Goal: Task Accomplishment & Management: Use online tool/utility

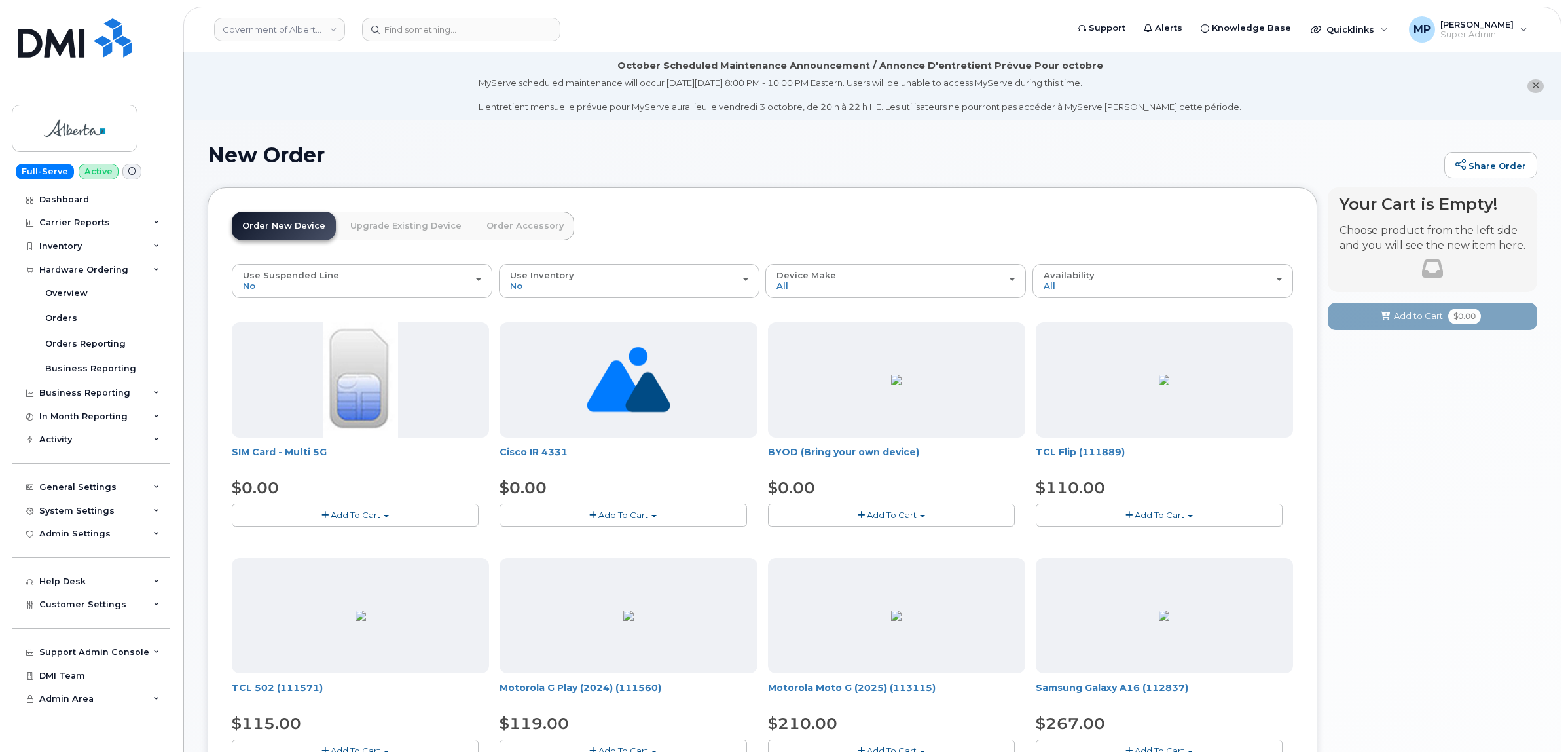
scroll to position [658, 0]
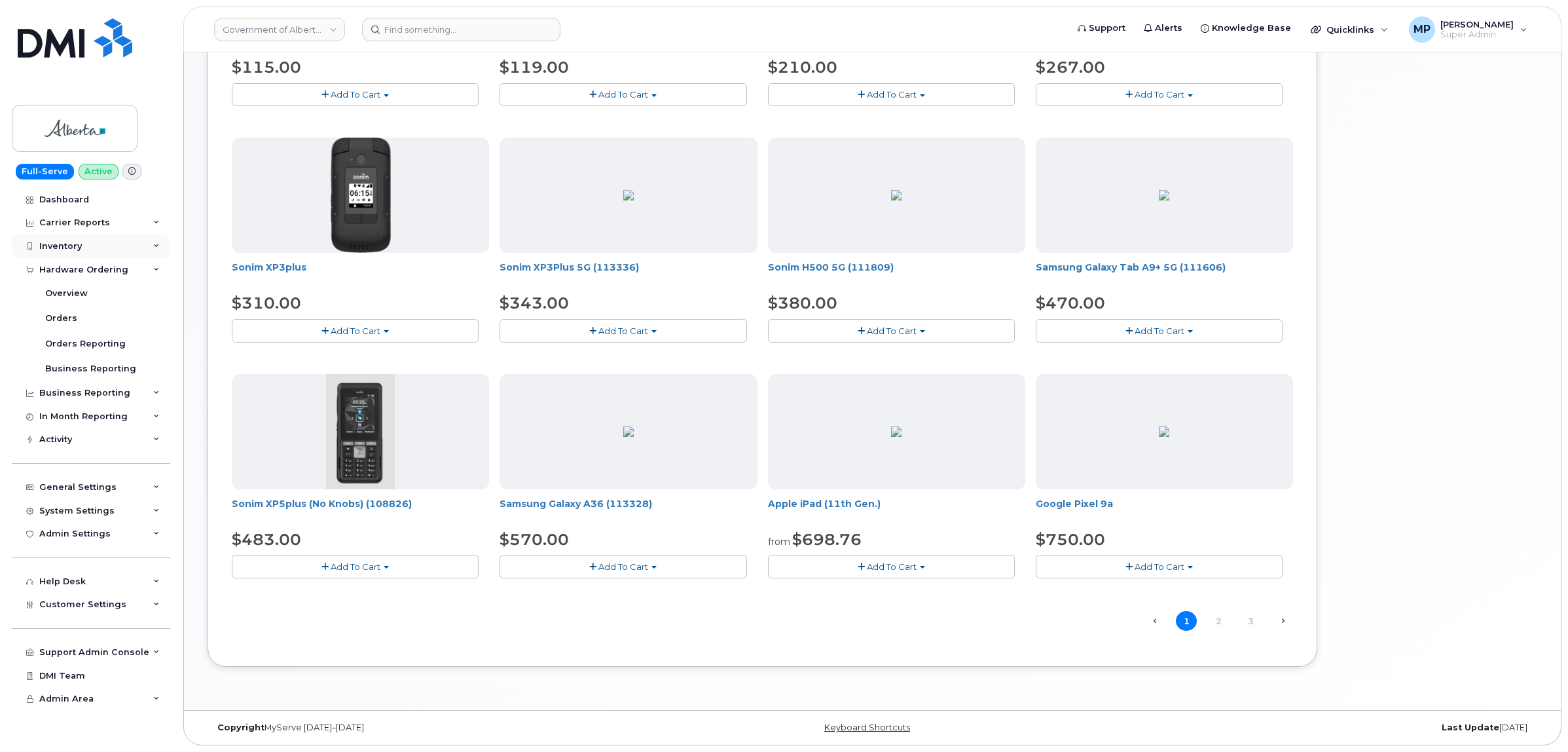
click at [68, 243] on div "Inventory" at bounding box center [61, 246] width 42 height 11
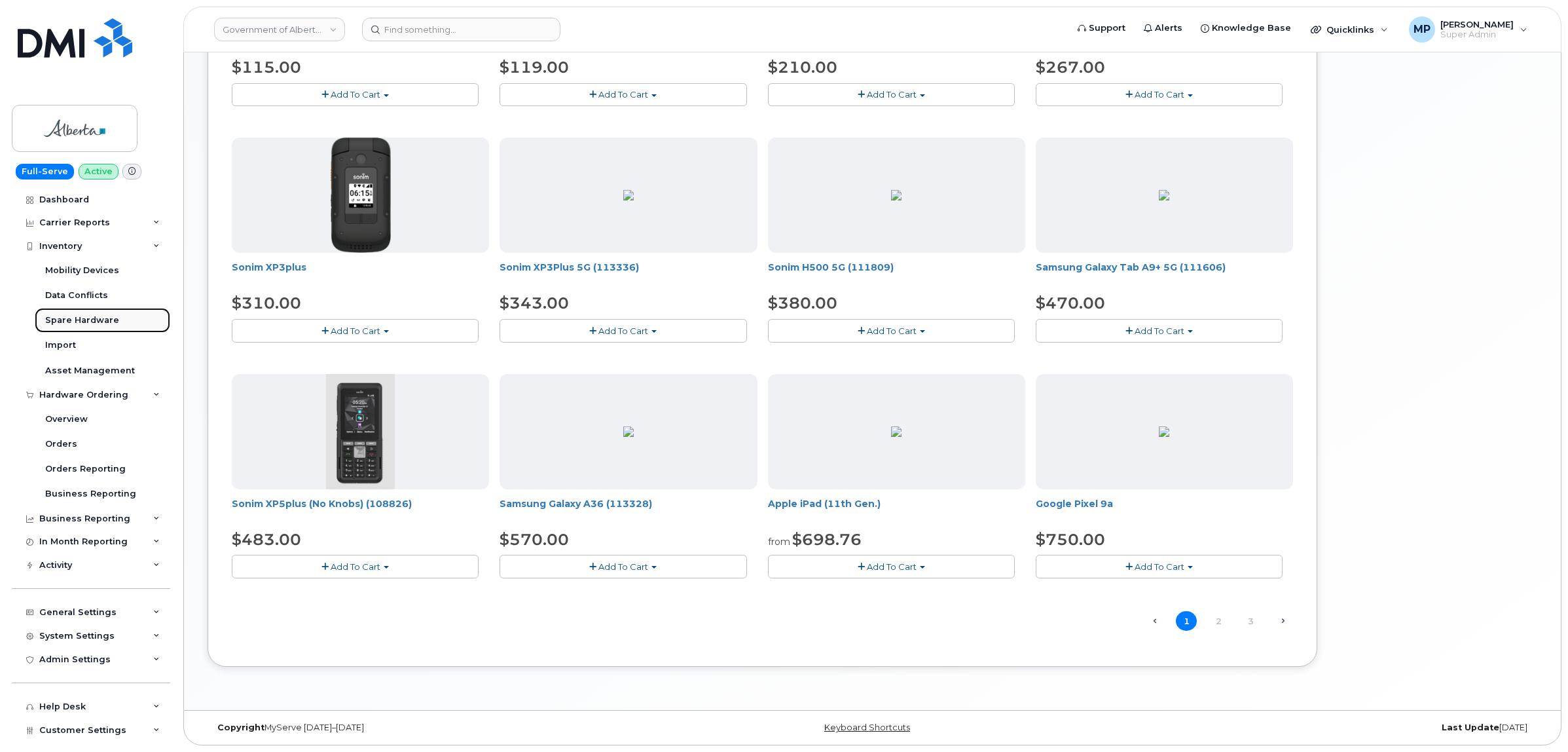
click at [67, 320] on div "Spare Hardware" at bounding box center [82, 320] width 74 height 12
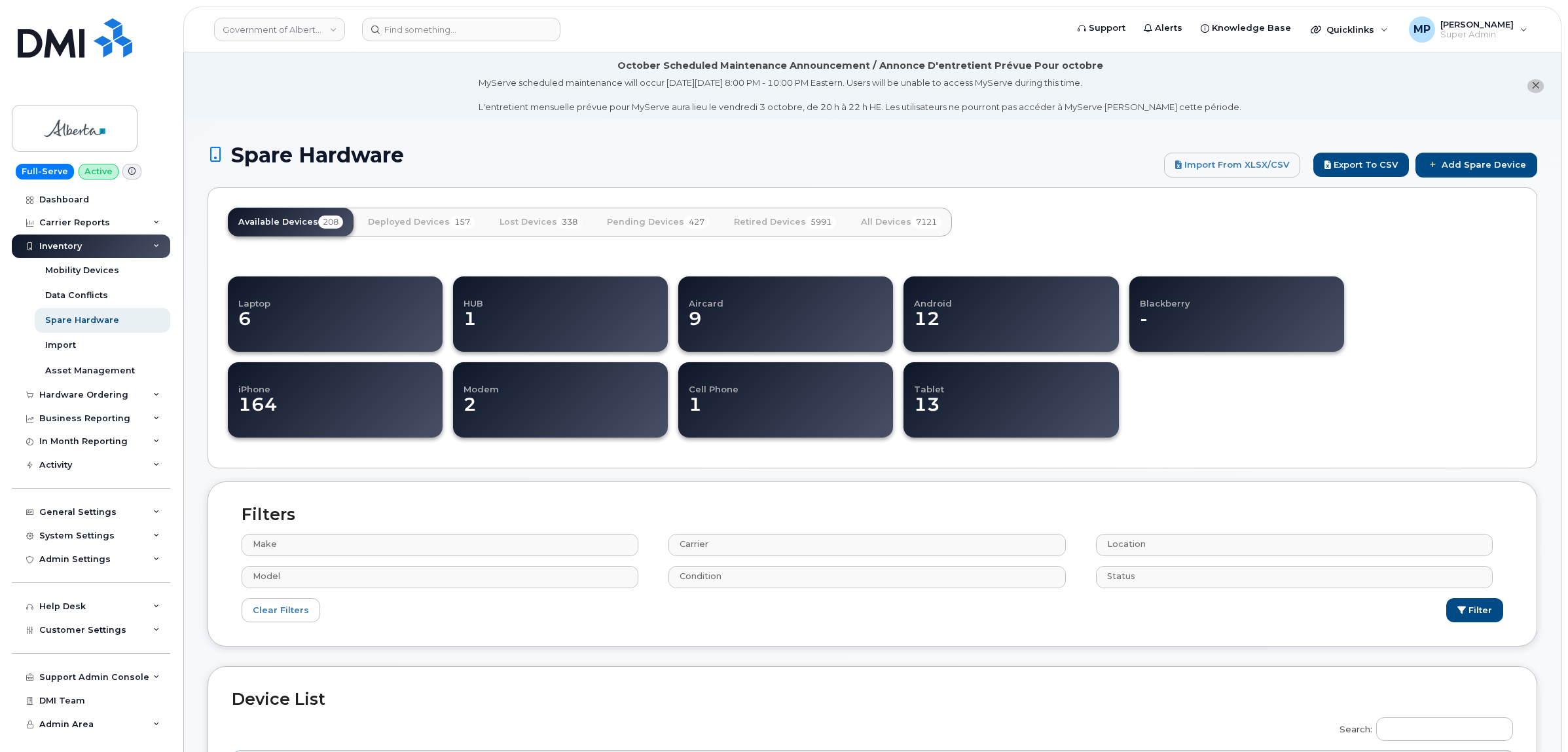
select select
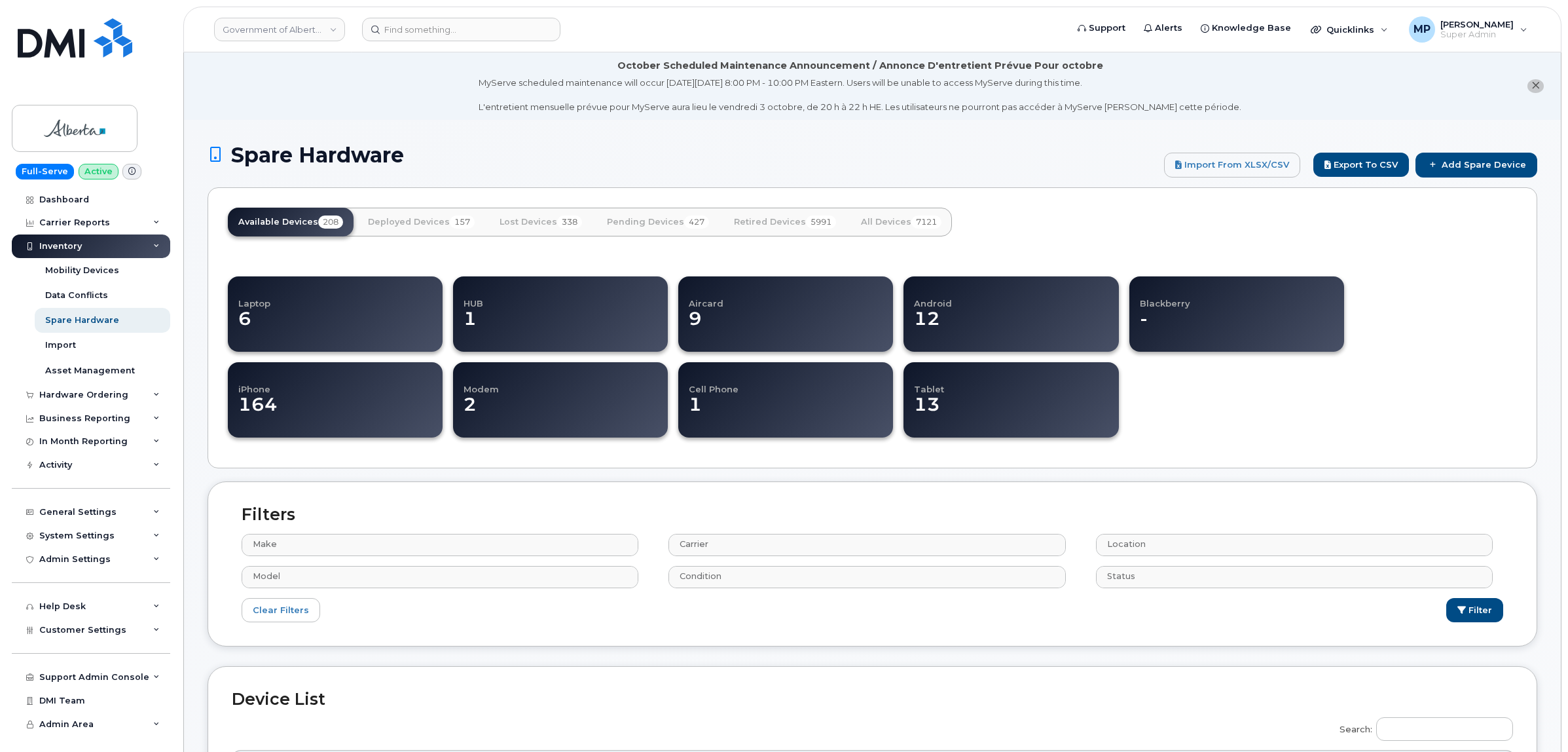
select select
